Goal: Information Seeking & Learning: Learn about a topic

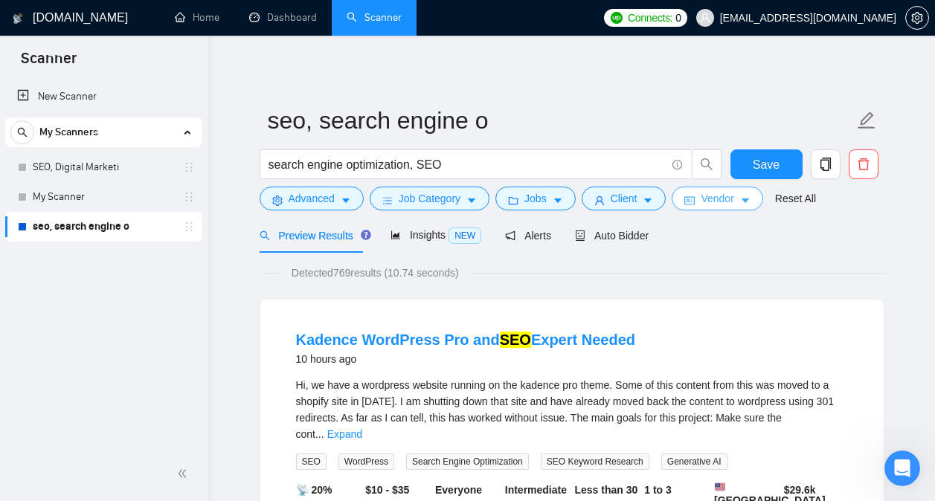
scroll to position [2, 0]
click at [749, 161] on button "Save" at bounding box center [767, 165] width 72 height 30
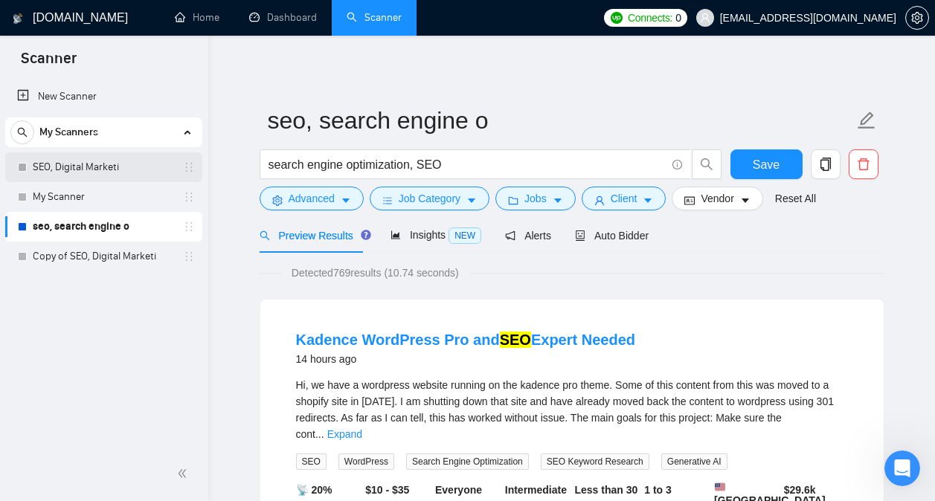
click at [82, 168] on link "SEO, Digital Marketi" at bounding box center [103, 168] width 141 height 30
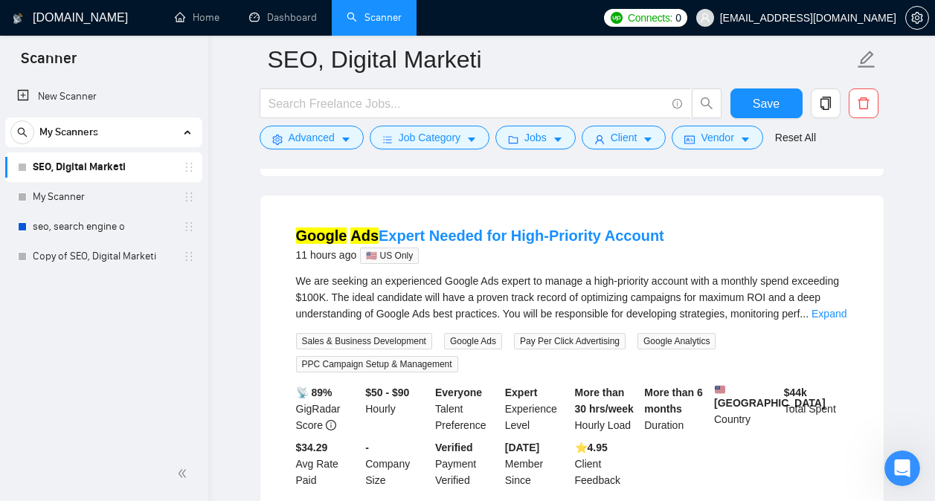
scroll to position [1076, 0]
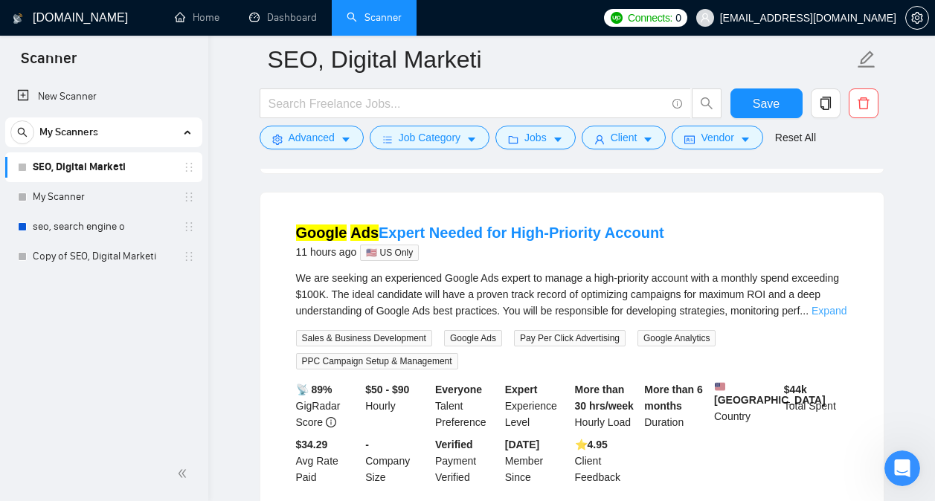
click at [832, 317] on link "Expand" at bounding box center [829, 311] width 35 height 12
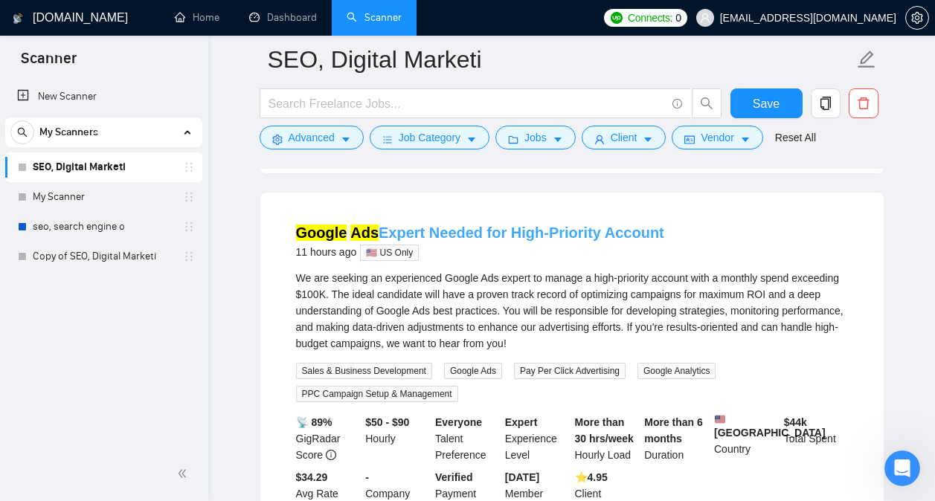
click at [490, 241] on link "Google Ads Expert Needed for High-Priority Account" at bounding box center [480, 233] width 368 height 16
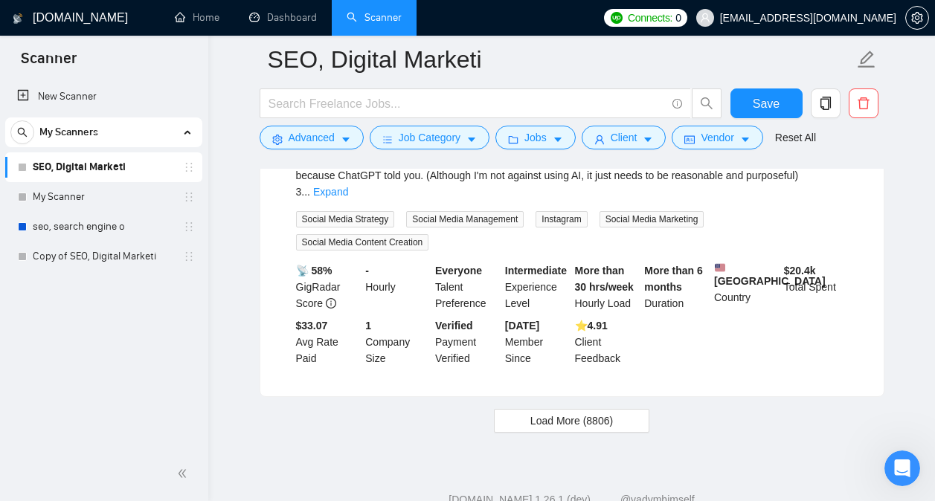
scroll to position [3317, 0]
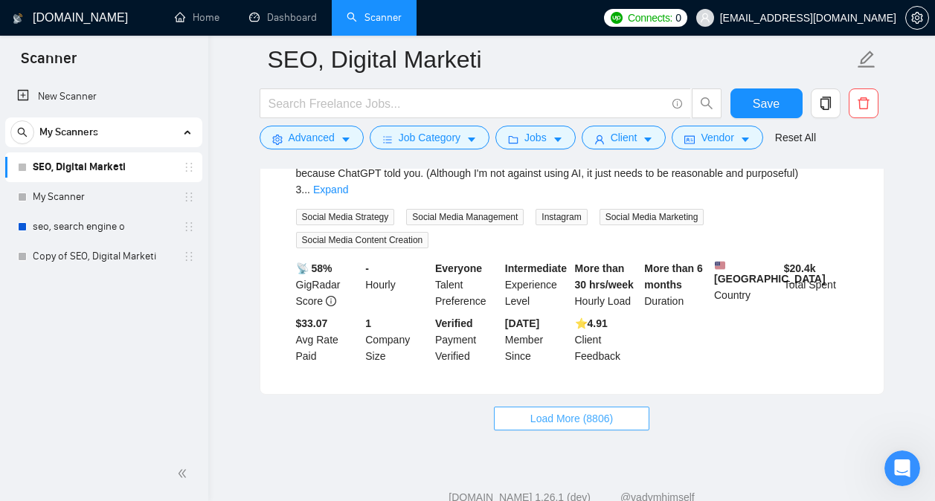
click at [514, 407] on button "Load More (8806)" at bounding box center [571, 419] width 155 height 24
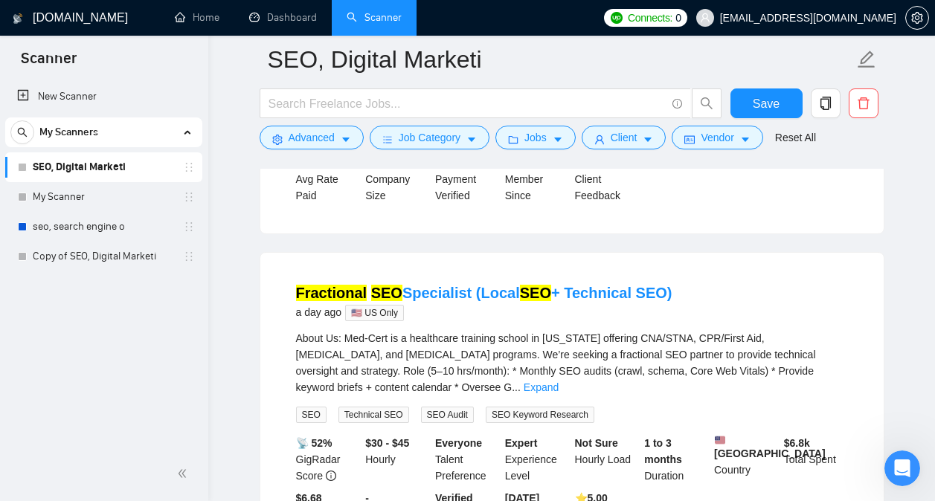
scroll to position [4176, 0]
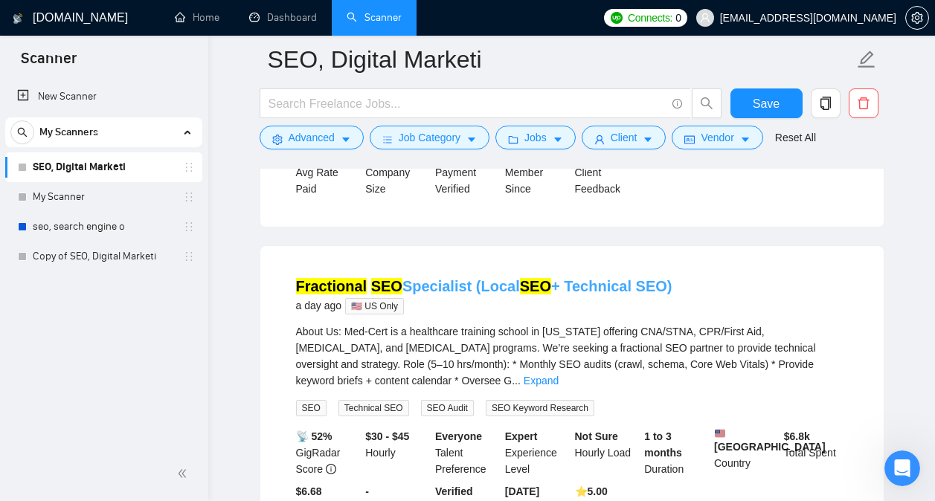
click at [550, 278] on link "Fractional SEO Specialist (Local SEO + Technical SEO)" at bounding box center [484, 286] width 376 height 16
click at [536, 278] on link "Fractional SEO Specialist (Local SEO + Technical SEO)" at bounding box center [484, 286] width 376 height 16
